Goal: Find specific page/section: Find specific page/section

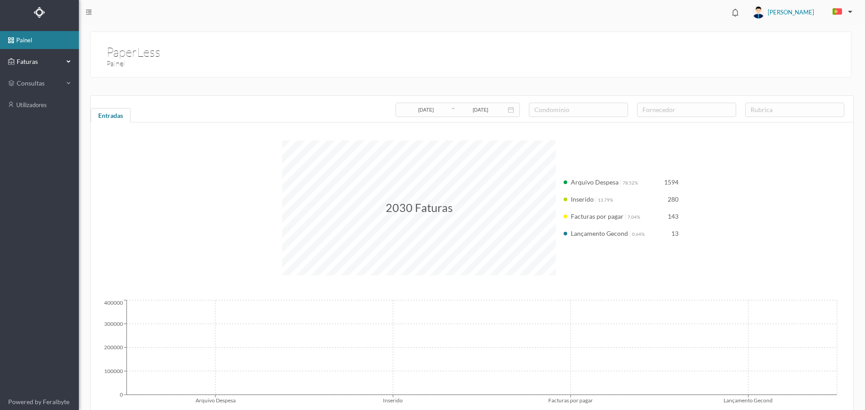
click at [30, 65] on span "Faturas" at bounding box center [39, 61] width 50 height 9
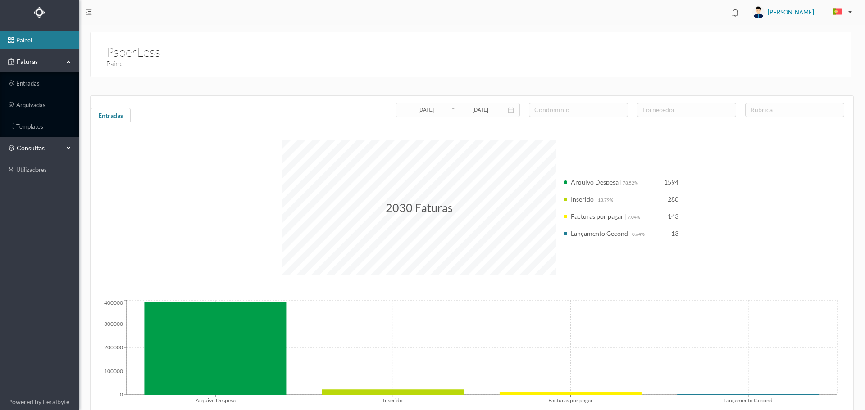
click at [36, 153] on div "consultas" at bounding box center [35, 148] width 55 height 18
click at [46, 172] on link "condomínios" at bounding box center [39, 170] width 79 height 18
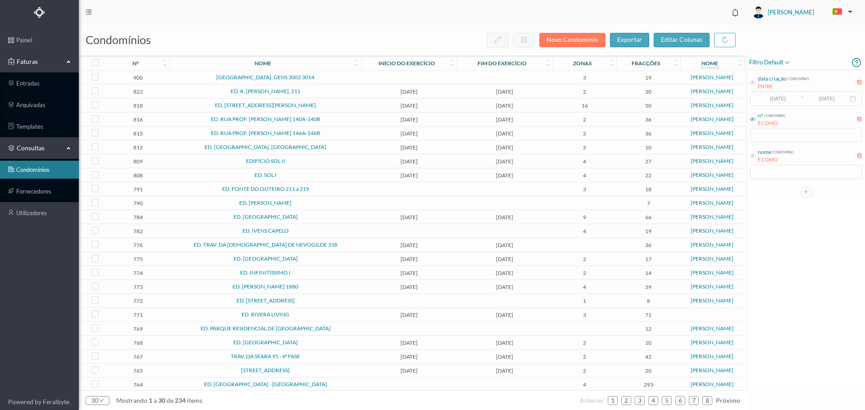
click at [753, 118] on icon at bounding box center [752, 119] width 5 height 5
click at [773, 134] on input "text" at bounding box center [806, 135] width 112 height 14
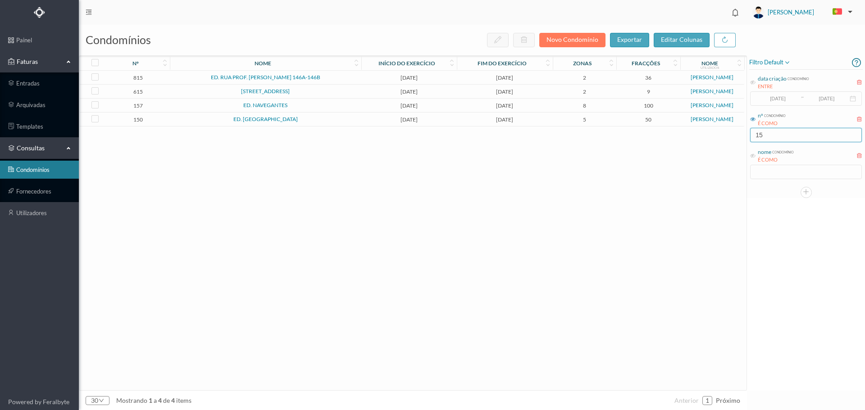
type input "157"
